Goal: Task Accomplishment & Management: Use online tool/utility

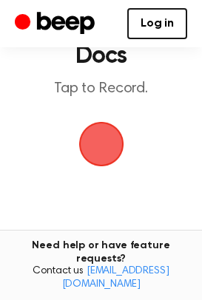
scroll to position [98, 0]
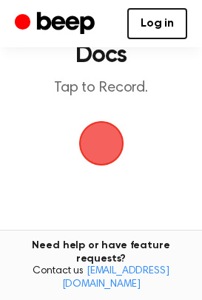
click at [98, 141] on span "button" at bounding box center [100, 143] width 41 height 41
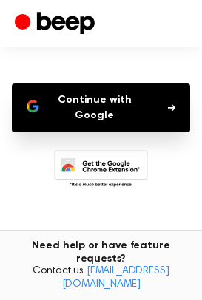
scroll to position [125, 0]
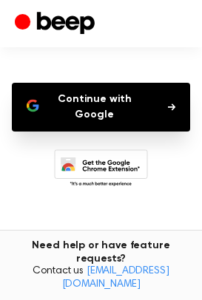
click at [142, 104] on button "Continue with Google" at bounding box center [101, 107] width 178 height 49
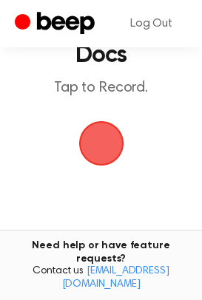
scroll to position [92, 0]
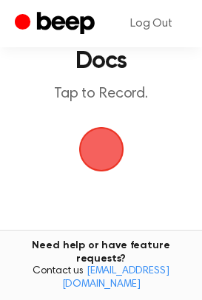
click at [103, 150] on span "button" at bounding box center [100, 148] width 41 height 41
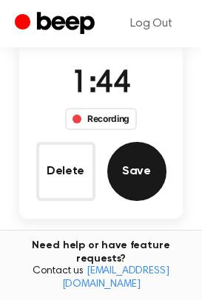
click at [126, 165] on button "Save" at bounding box center [136, 171] width 59 height 59
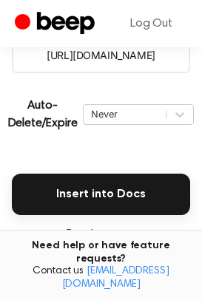
scroll to position [332, 0]
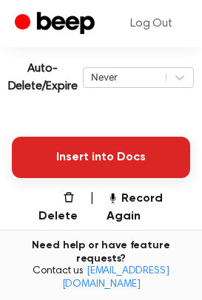
click at [90, 160] on button "Insert into Docs" at bounding box center [101, 157] width 178 height 41
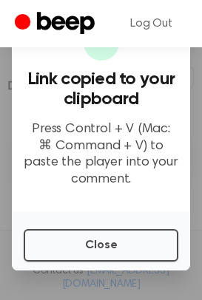
scroll to position [0, 0]
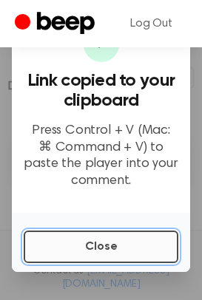
click at [89, 250] on button "Close" at bounding box center [101, 246] width 154 height 32
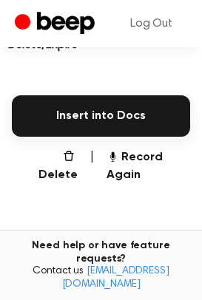
scroll to position [374, 0]
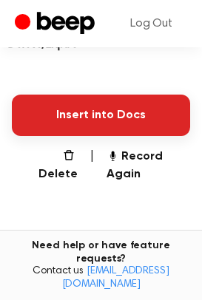
click at [92, 117] on button "Insert into Docs" at bounding box center [101, 114] width 178 height 41
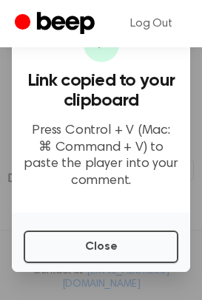
scroll to position [239, 0]
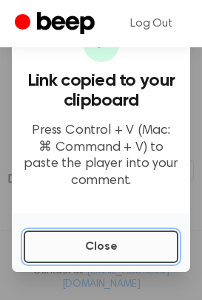
click at [75, 241] on button "Close" at bounding box center [101, 246] width 154 height 32
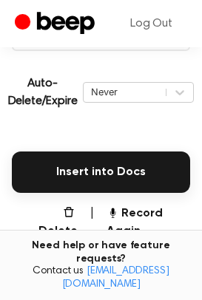
scroll to position [337, 0]
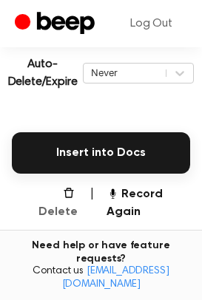
click at [66, 194] on icon "button" at bounding box center [69, 193] width 12 height 12
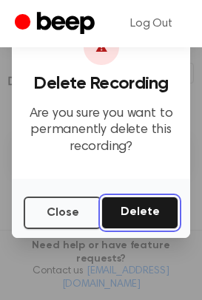
click at [140, 207] on button "Delete" at bounding box center [139, 212] width 77 height 32
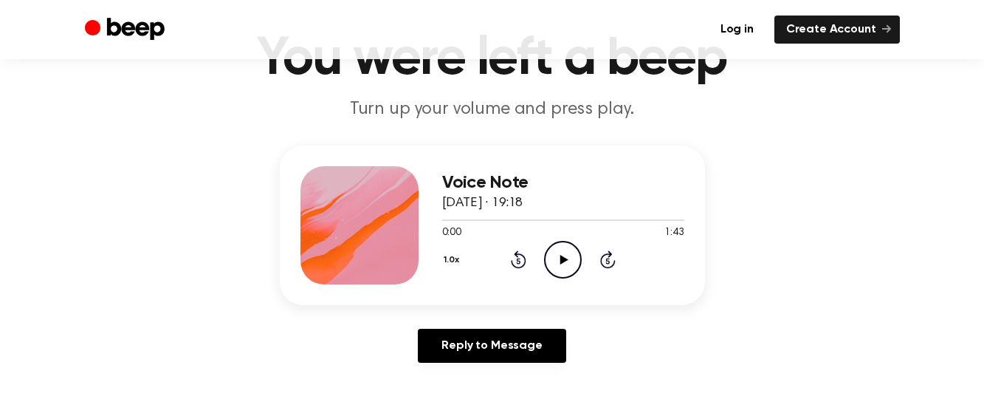
scroll to position [87, 0]
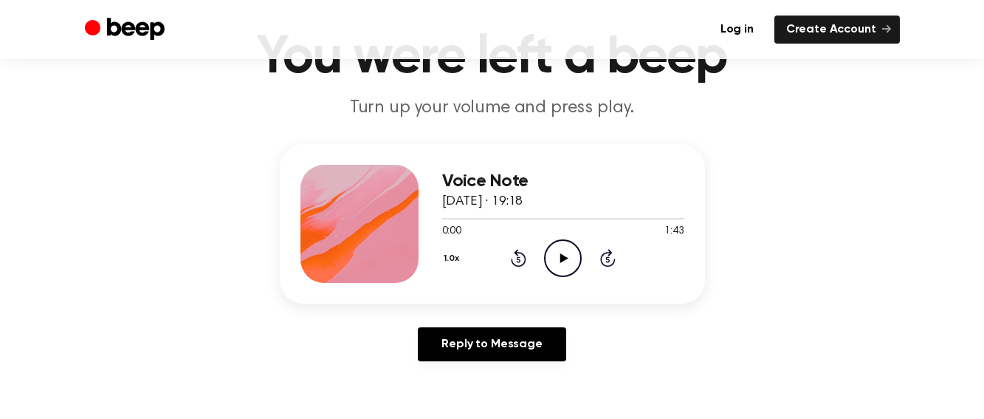
click at [563, 257] on icon at bounding box center [564, 258] width 8 height 10
click at [562, 258] on icon at bounding box center [563, 258] width 7 height 10
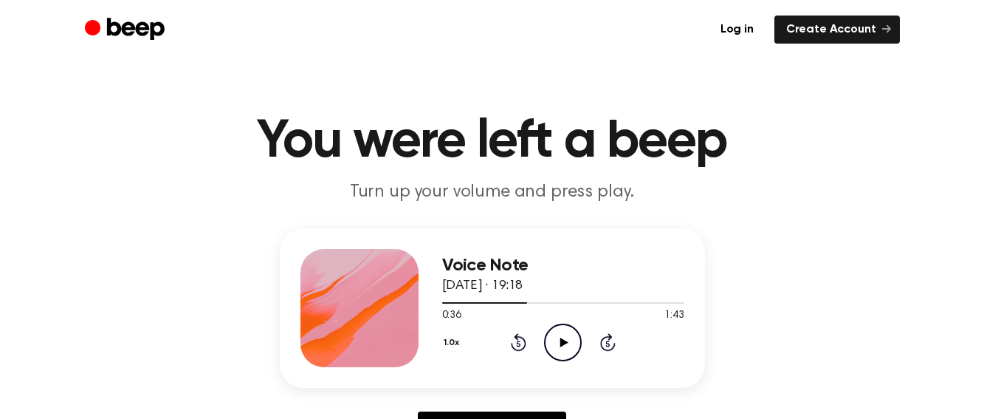
scroll to position [4, 0]
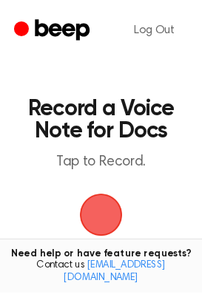
scroll to position [268, 0]
